Goal: Transaction & Acquisition: Purchase product/service

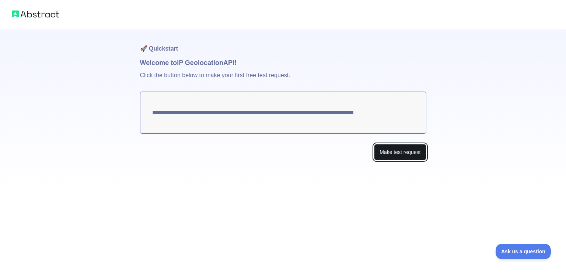
click at [404, 154] on button "Make test request" at bounding box center [400, 152] width 52 height 17
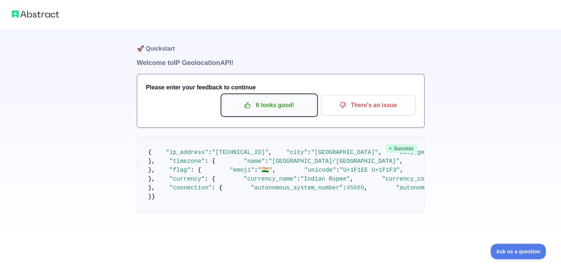
click at [281, 112] on button "It looks good!" at bounding box center [269, 105] width 94 height 21
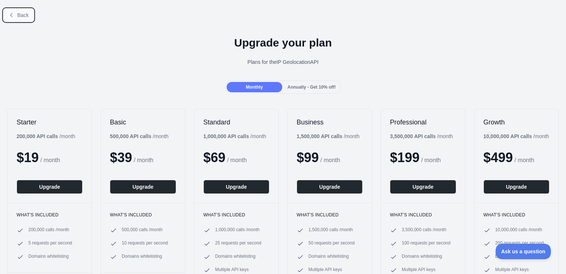
click at [11, 13] on icon at bounding box center [11, 15] width 6 height 6
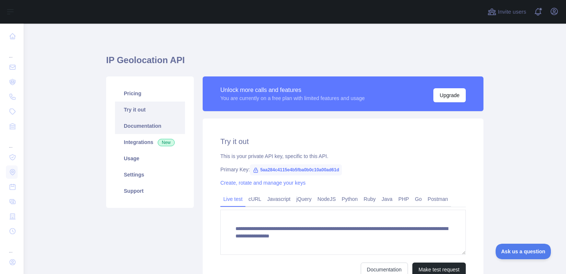
scroll to position [1, 0]
click at [161, 123] on link "Documentation" at bounding box center [150, 126] width 70 height 16
